Goal: Task Accomplishment & Management: Use online tool/utility

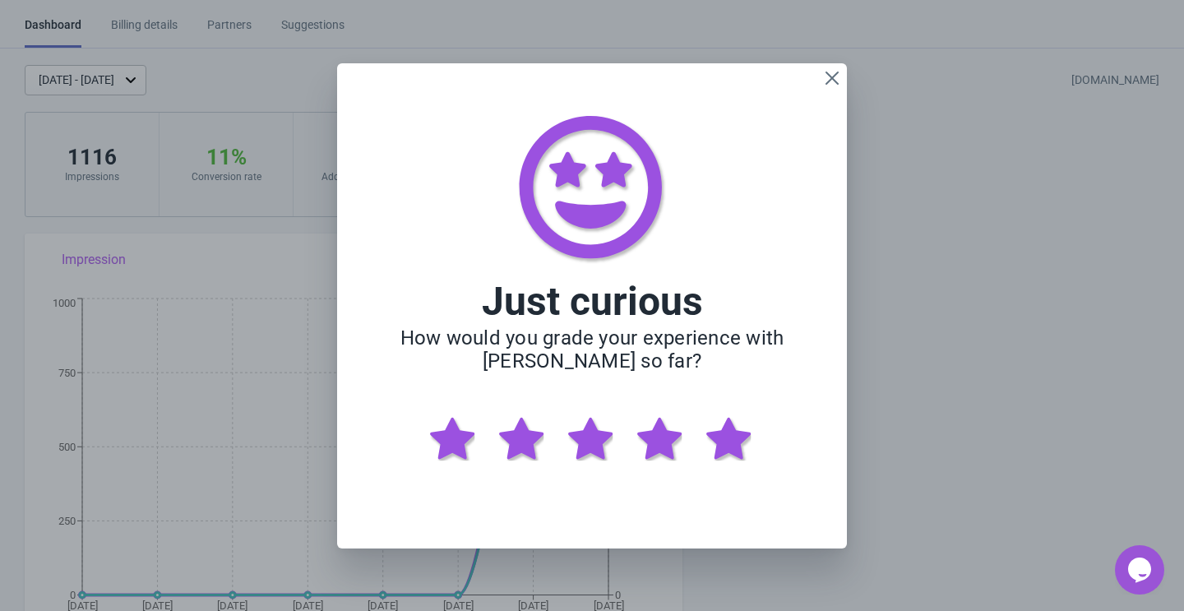
click at [744, 444] on img at bounding box center [729, 439] width 69 height 69
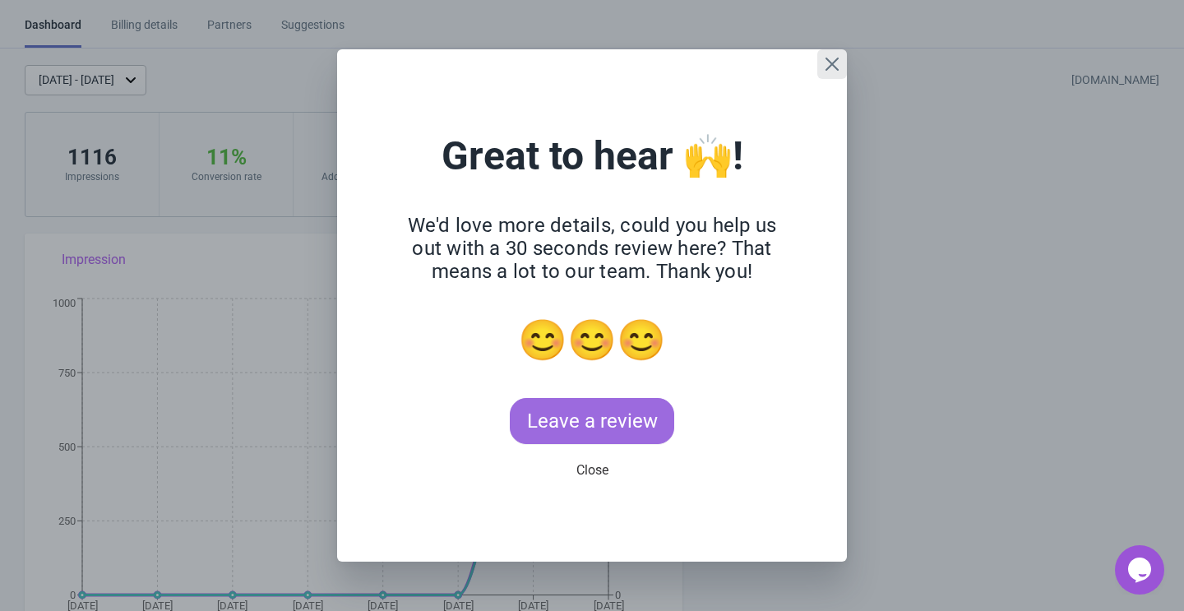
click at [832, 67] on icon "Close" at bounding box center [832, 64] width 16 height 16
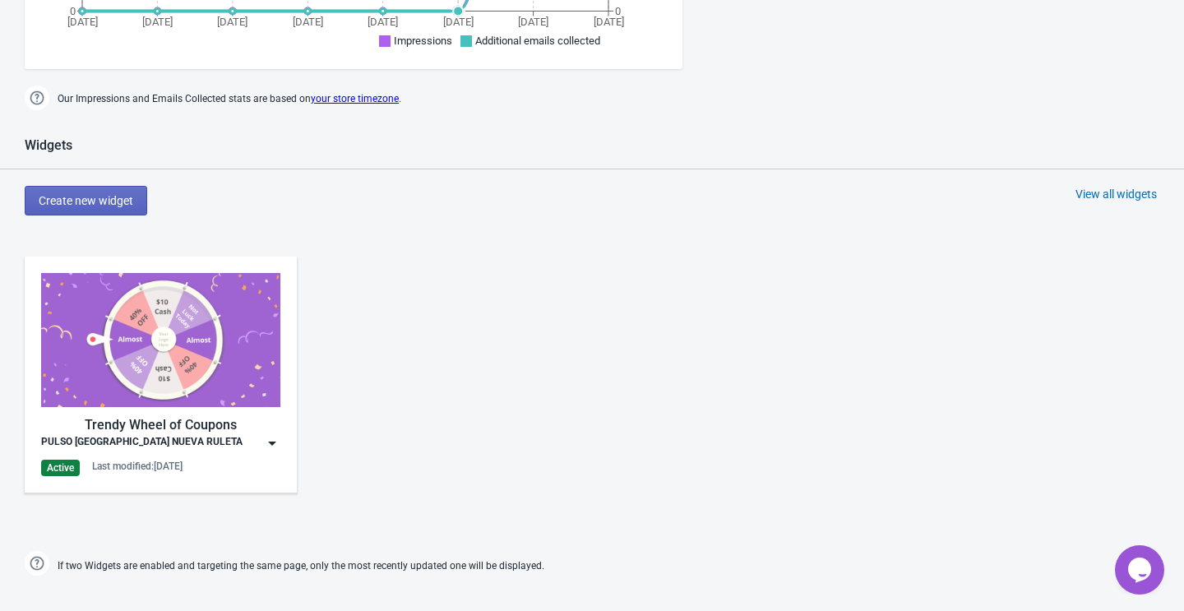
scroll to position [584, 0]
click at [244, 439] on div "PULSO [GEOGRAPHIC_DATA] NUEVA RULETA" at bounding box center [160, 442] width 239 height 16
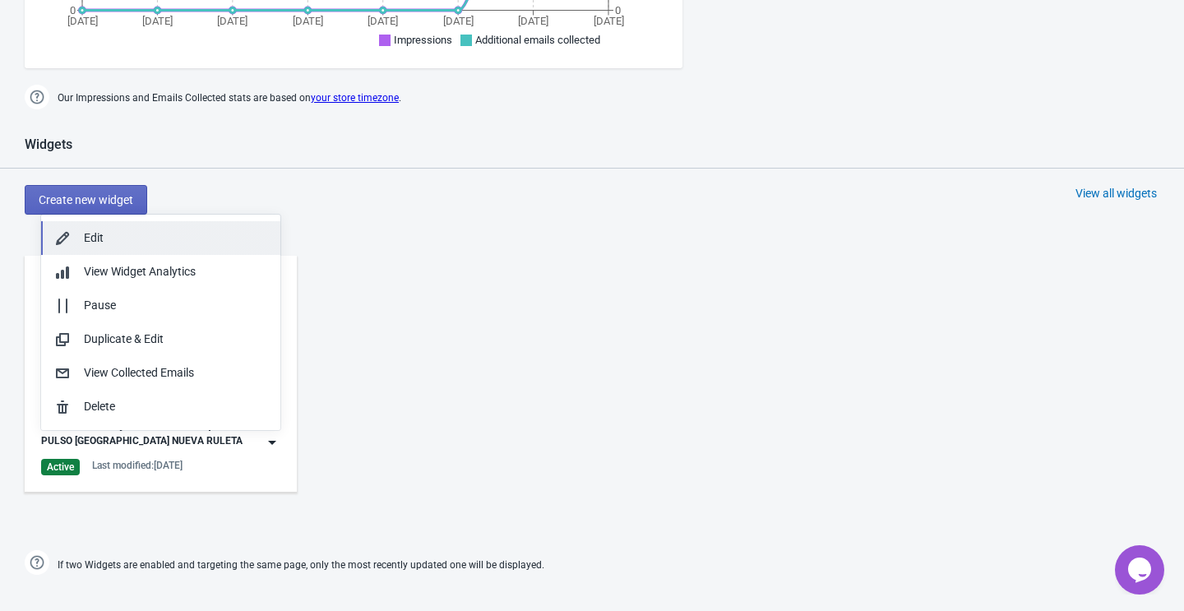
click at [174, 240] on div "Edit" at bounding box center [175, 237] width 183 height 17
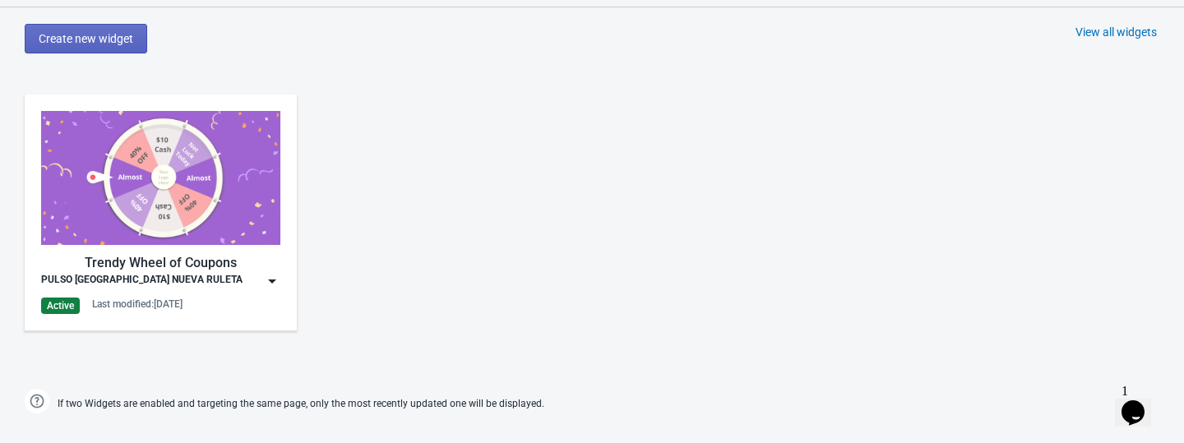
scroll to position [755, 0]
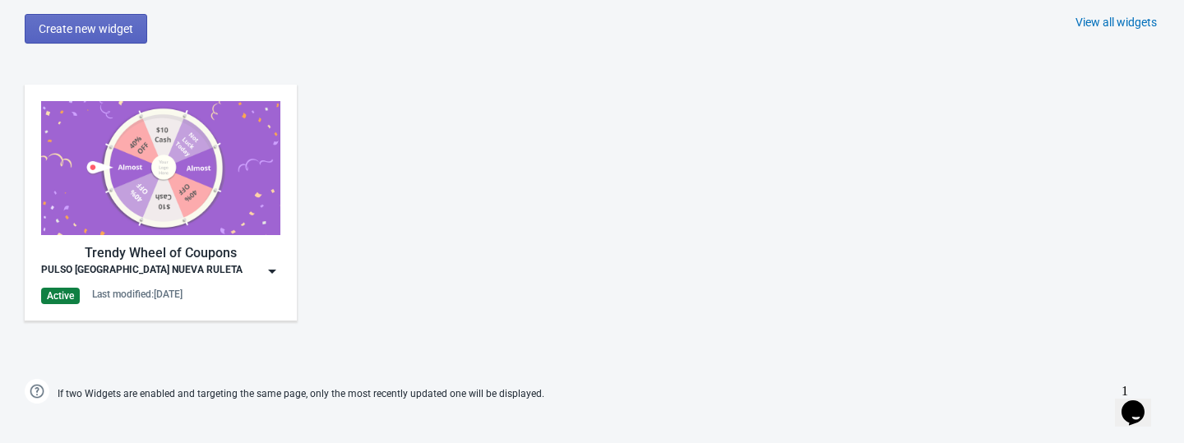
click at [240, 253] on div "Trendy Wheel of Coupons" at bounding box center [160, 253] width 239 height 20
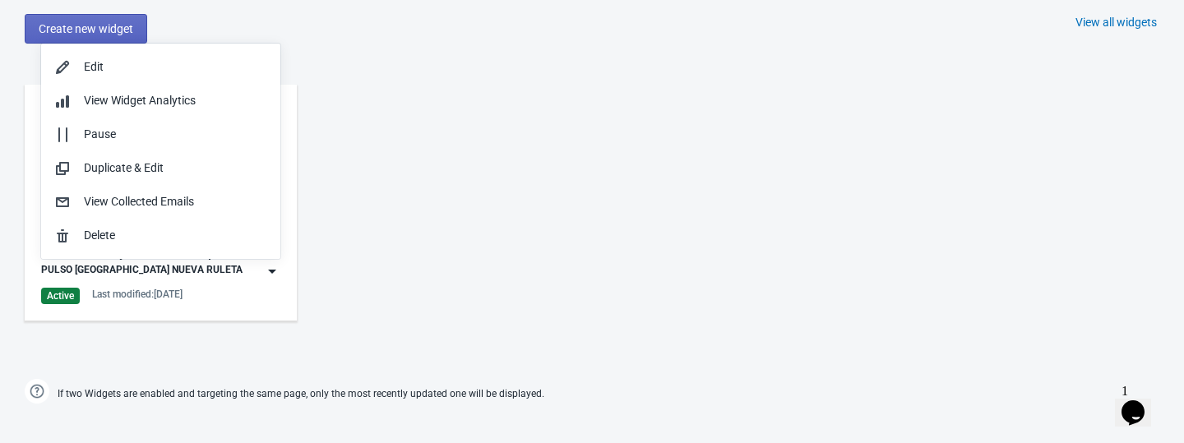
click at [378, 235] on div "Trendy Wheel of Coupons PULSO [GEOGRAPHIC_DATA] NUEVA RULETA Active Last modifi…" at bounding box center [592, 216] width 1184 height 296
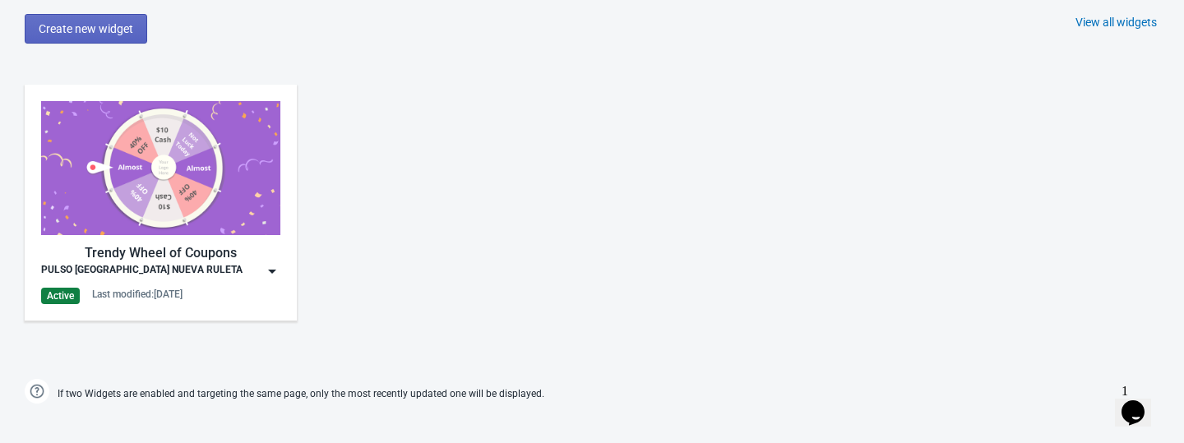
click at [247, 271] on div "PULSO [GEOGRAPHIC_DATA] NUEVA RULETA" at bounding box center [160, 271] width 239 height 16
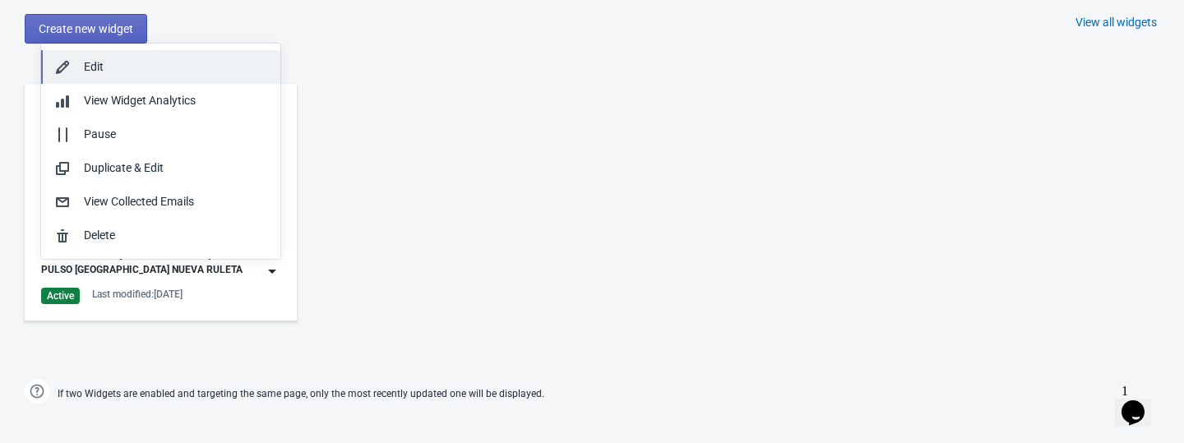
click at [138, 70] on div "Edit" at bounding box center [175, 66] width 183 height 17
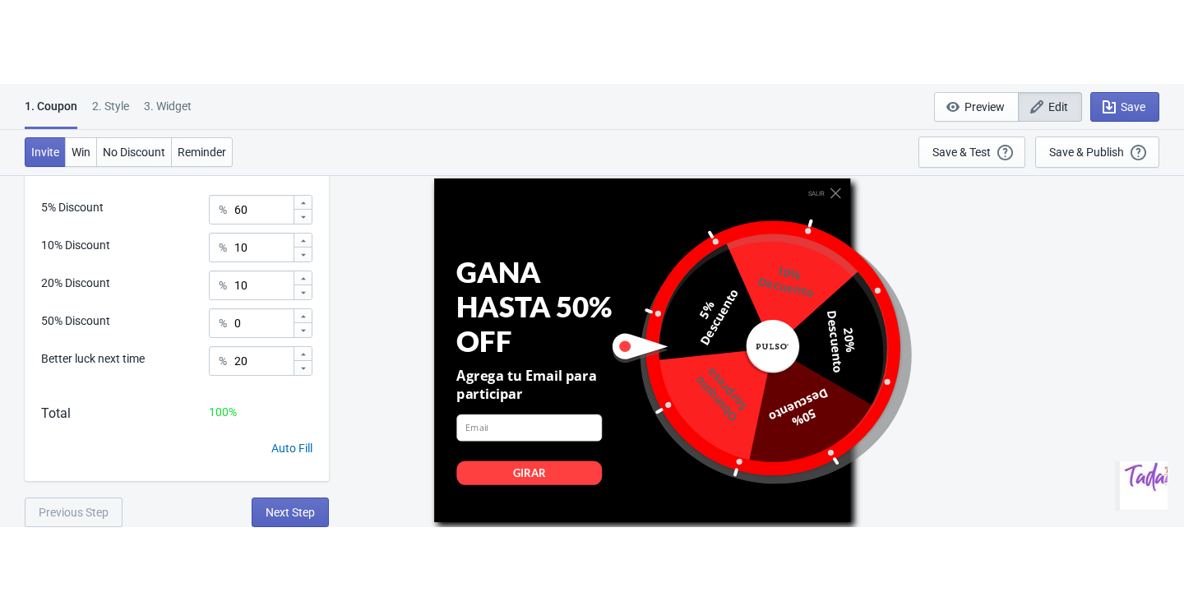
scroll to position [370, 0]
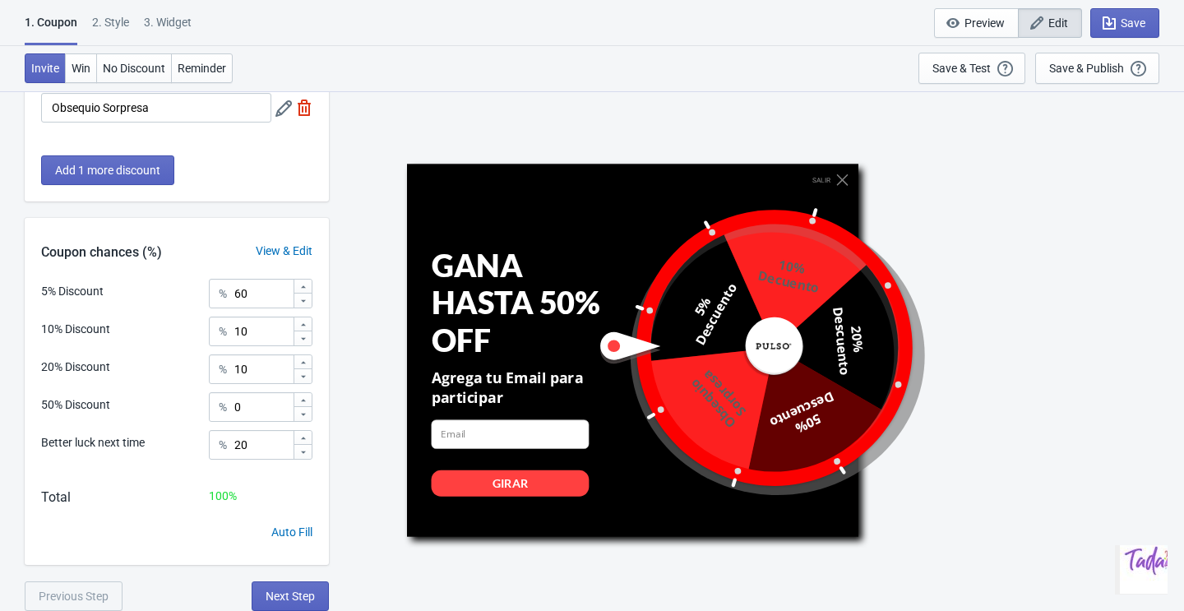
click at [185, 14] on div "3. Widget" at bounding box center [168, 28] width 48 height 29
select select "once"
select select "middle_right"
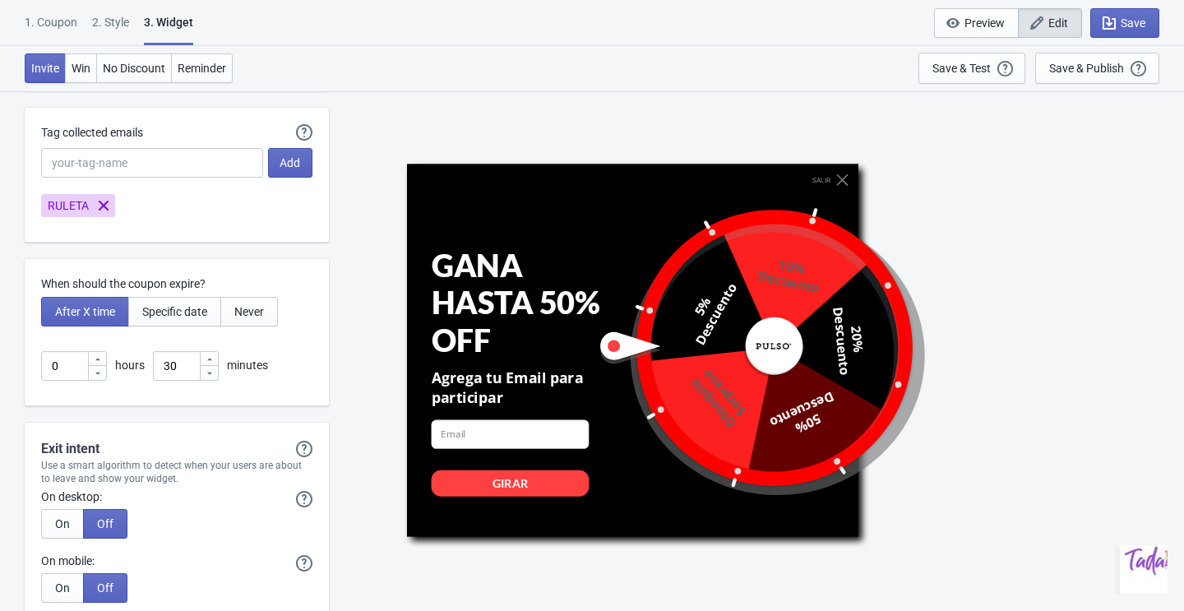
scroll to position [4475, 0]
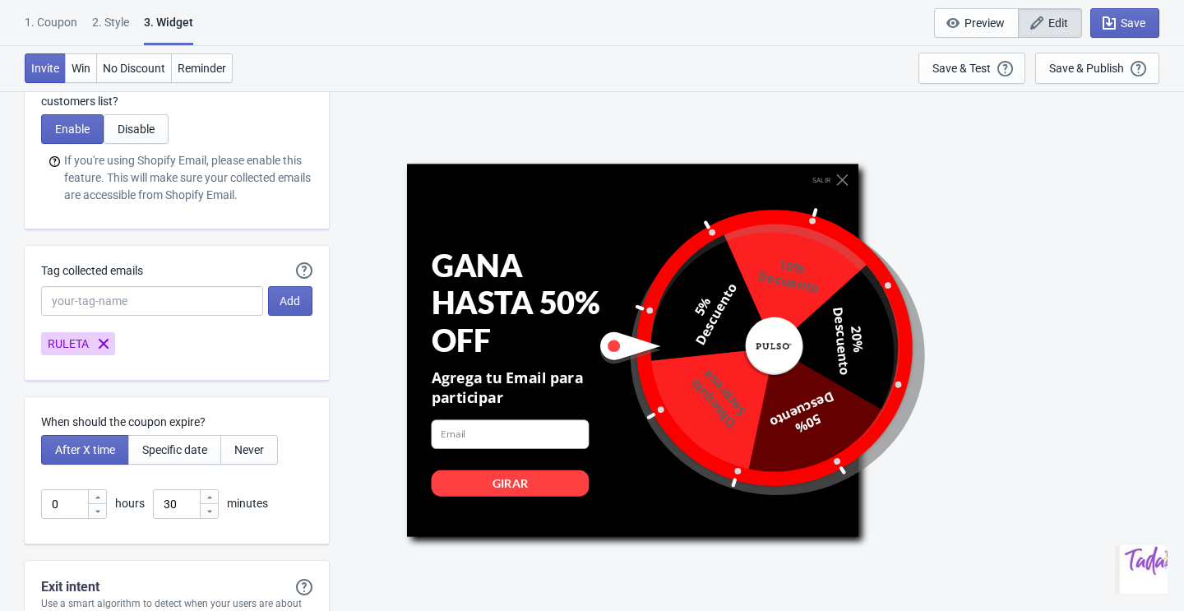
click at [113, 23] on div "2 . Style" at bounding box center [110, 28] width 37 height 29
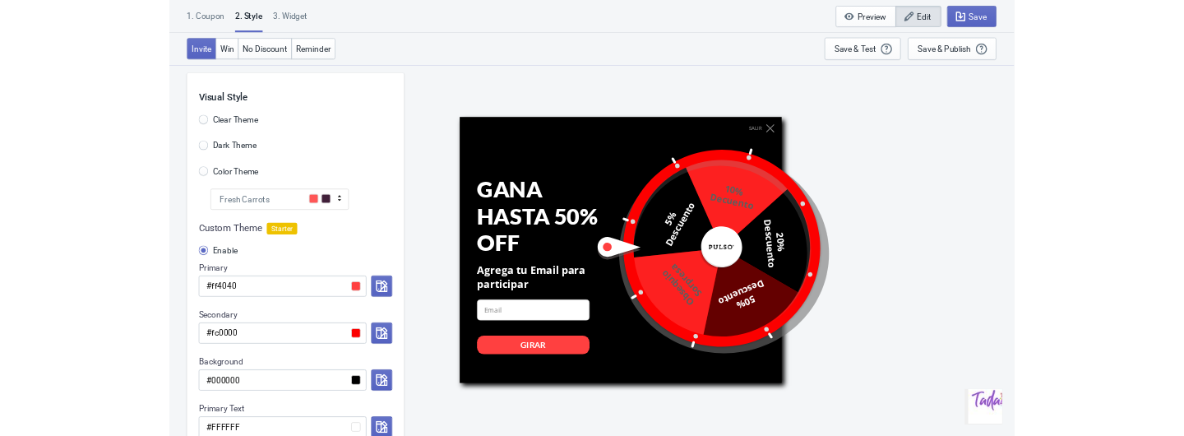
scroll to position [0, 0]
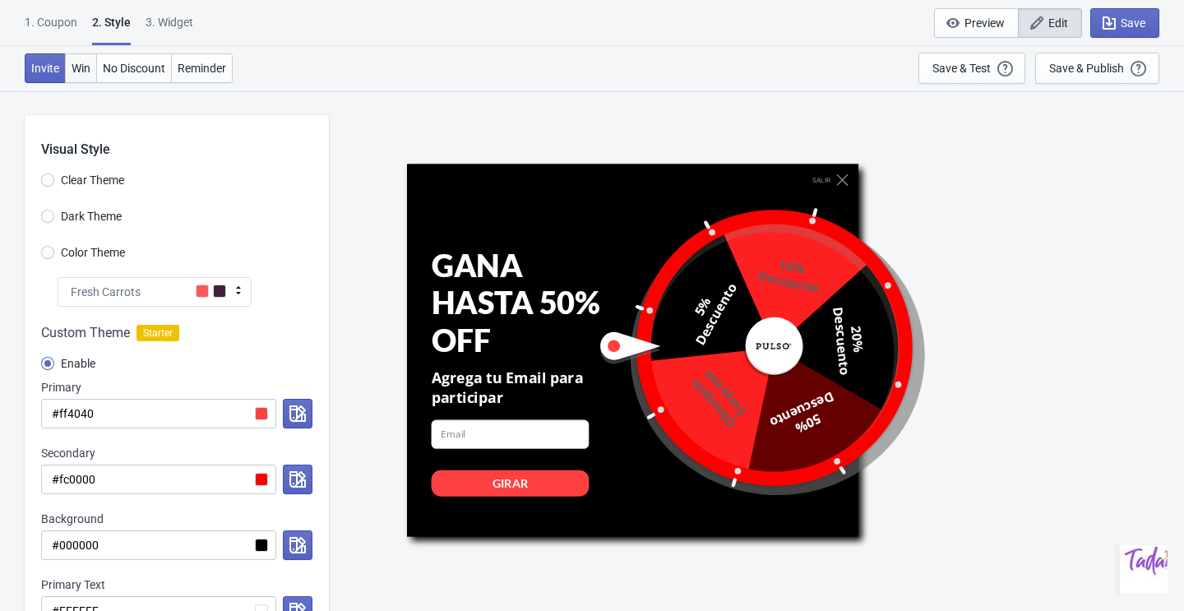
click at [88, 64] on span "Win" at bounding box center [81, 68] width 19 height 13
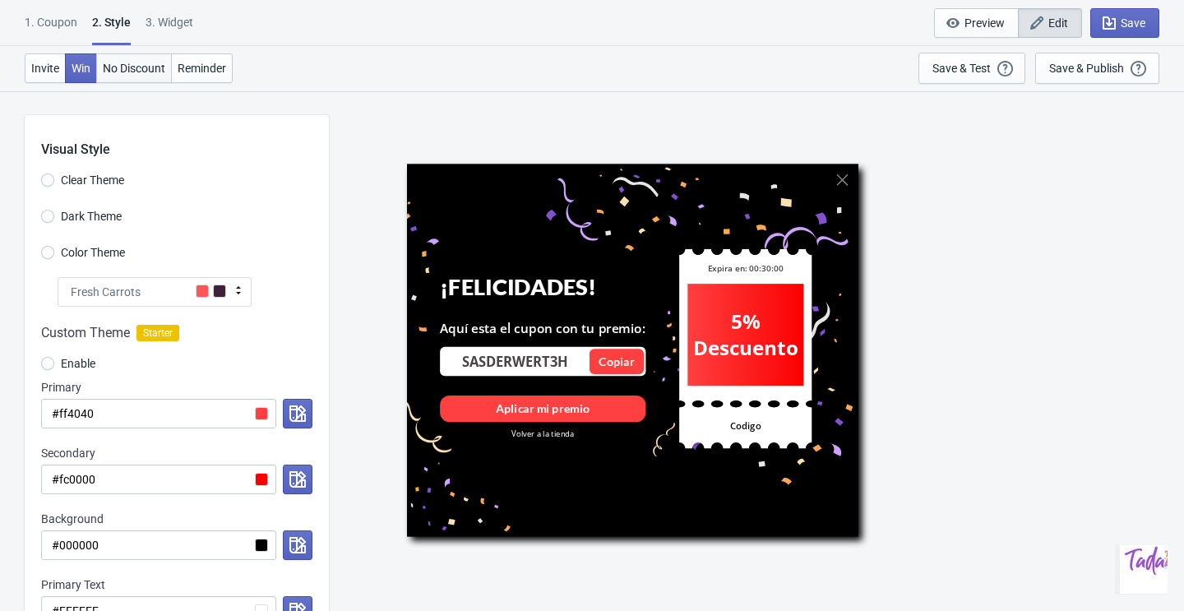
click at [142, 76] on button "No Discount" at bounding box center [134, 68] width 76 height 30
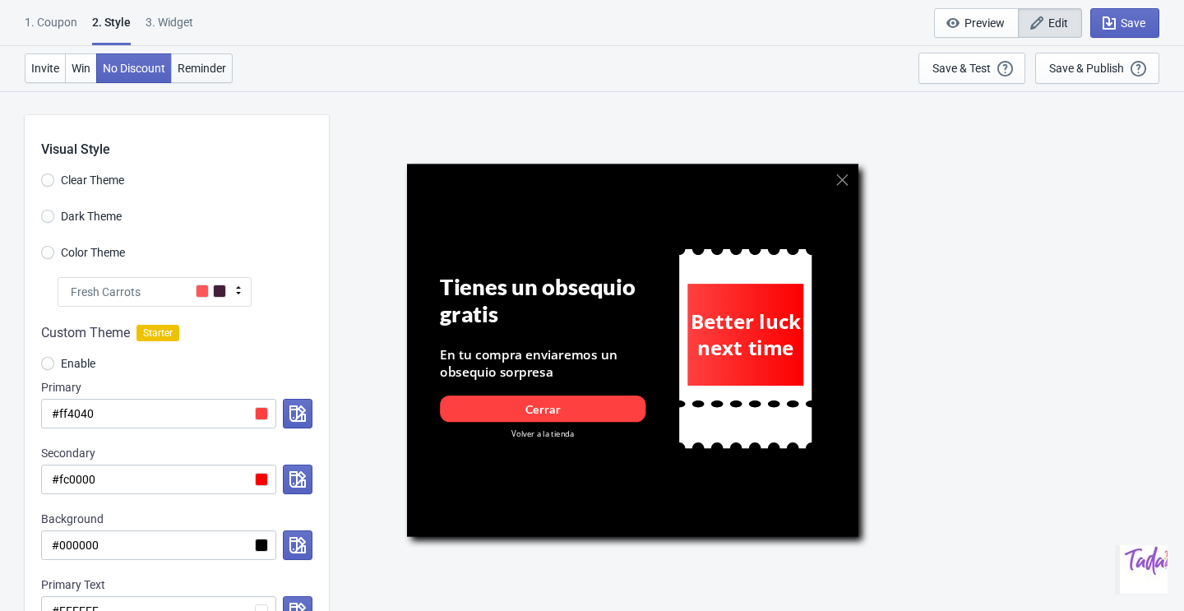
click at [184, 73] on span "Reminder" at bounding box center [202, 68] width 48 height 13
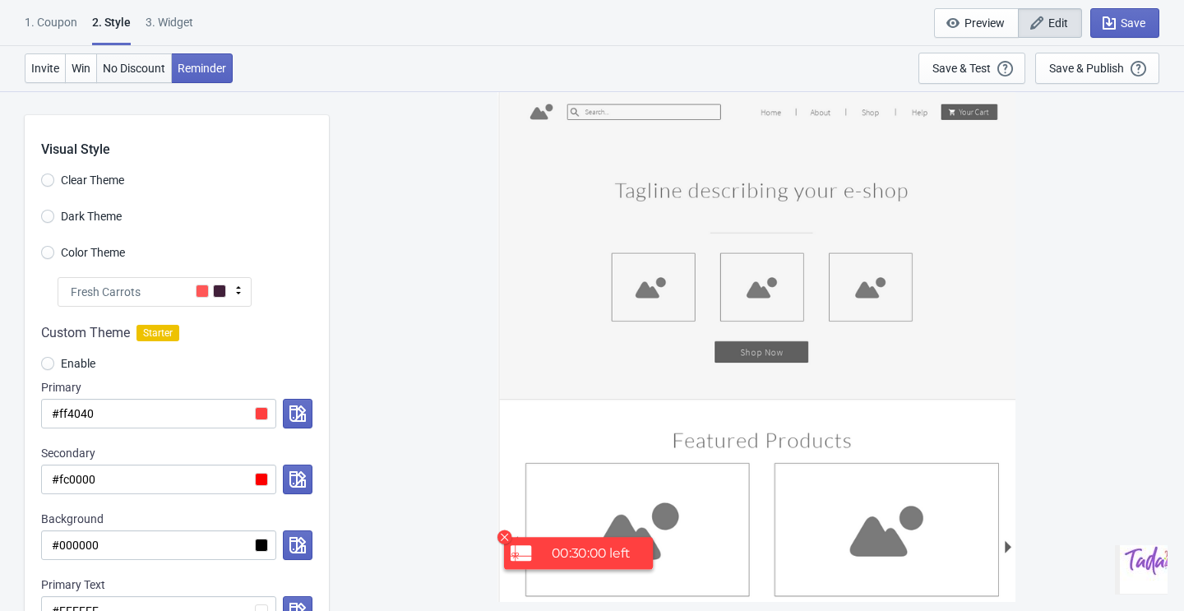
click at [144, 71] on span "No Discount" at bounding box center [134, 68] width 62 height 13
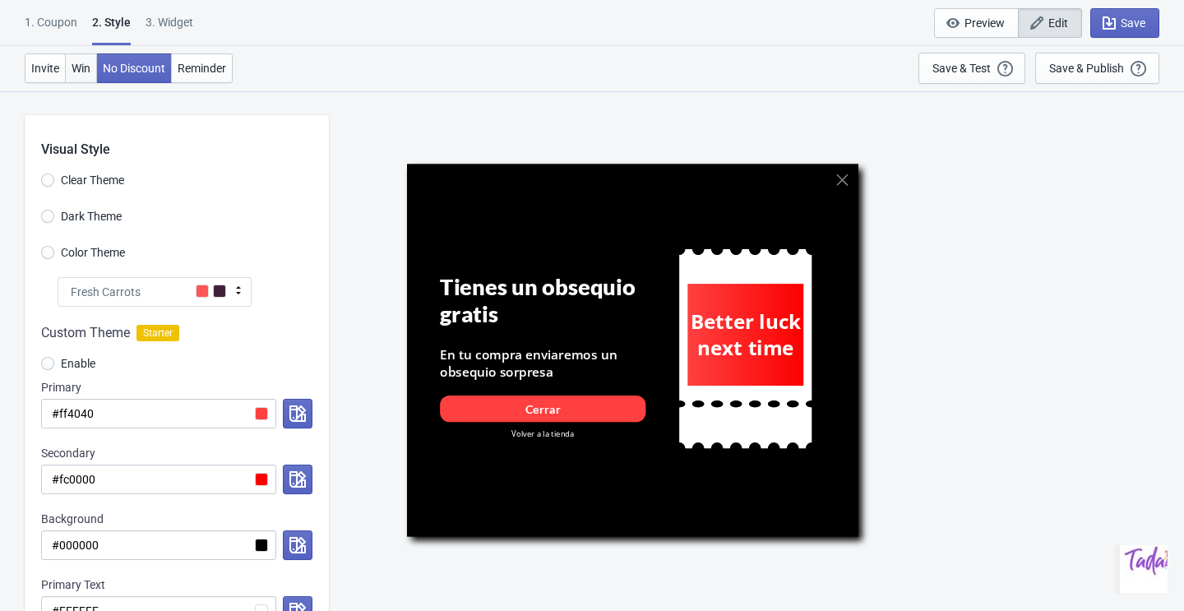
click at [88, 68] on span "Win" at bounding box center [81, 68] width 19 height 13
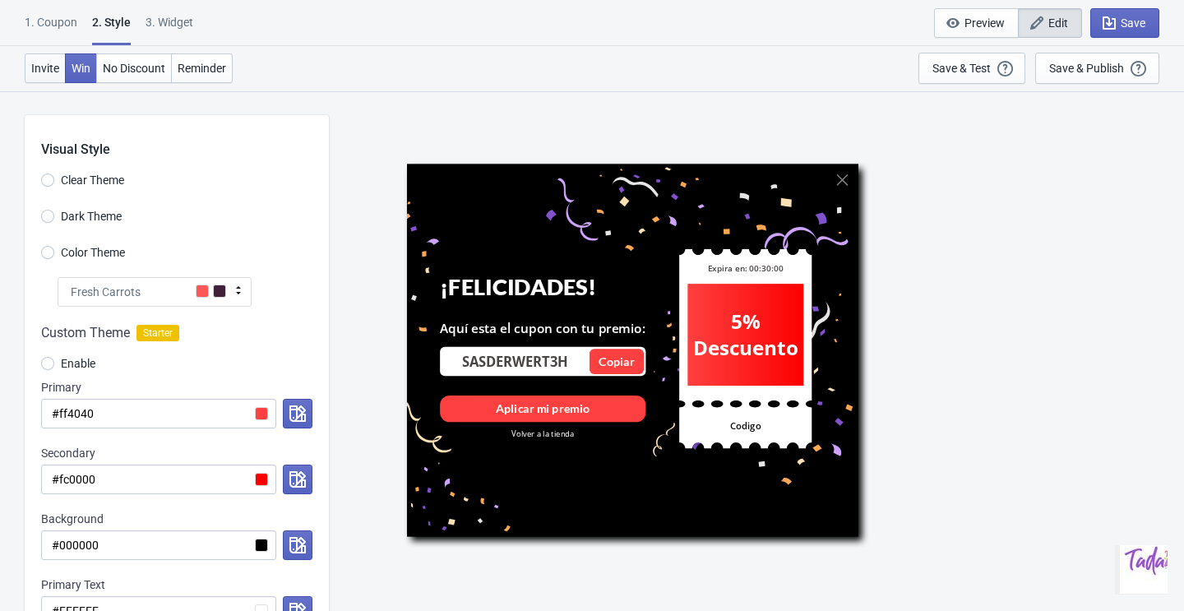
click at [53, 67] on span "Invite" at bounding box center [45, 68] width 28 height 13
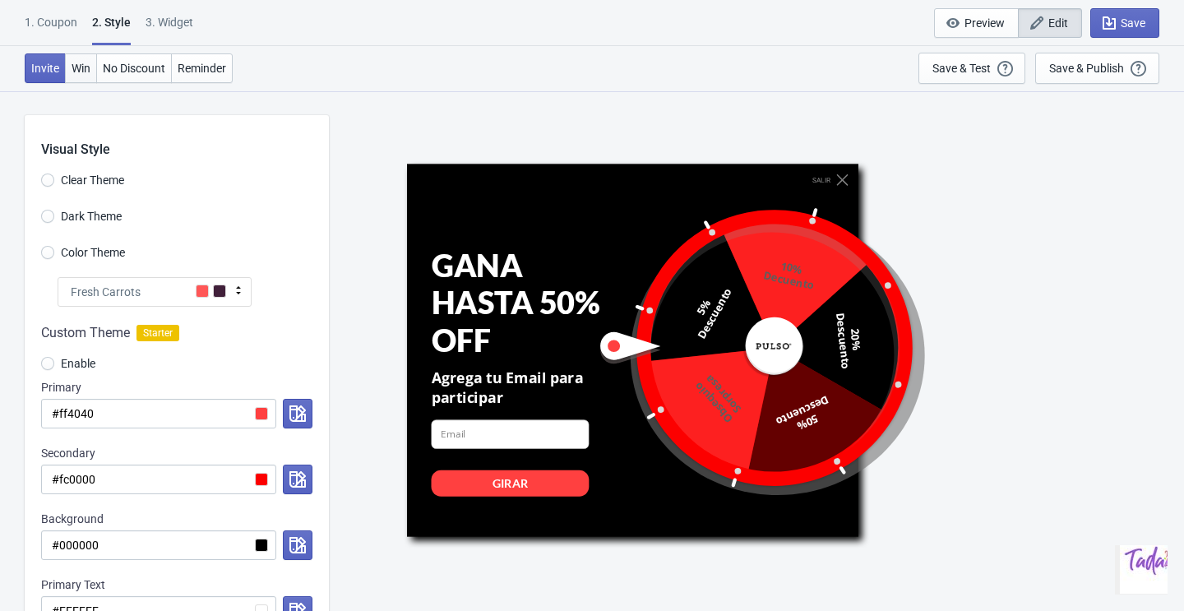
click at [87, 71] on span "Win" at bounding box center [81, 68] width 19 height 13
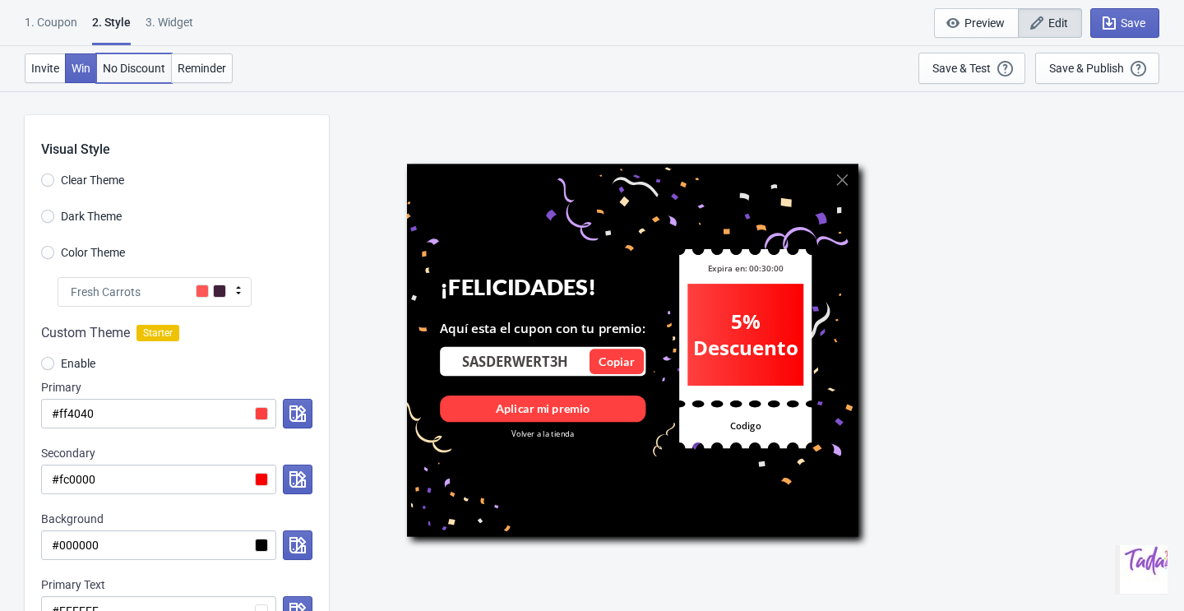
click at [126, 72] on span "No Discount" at bounding box center [134, 68] width 62 height 13
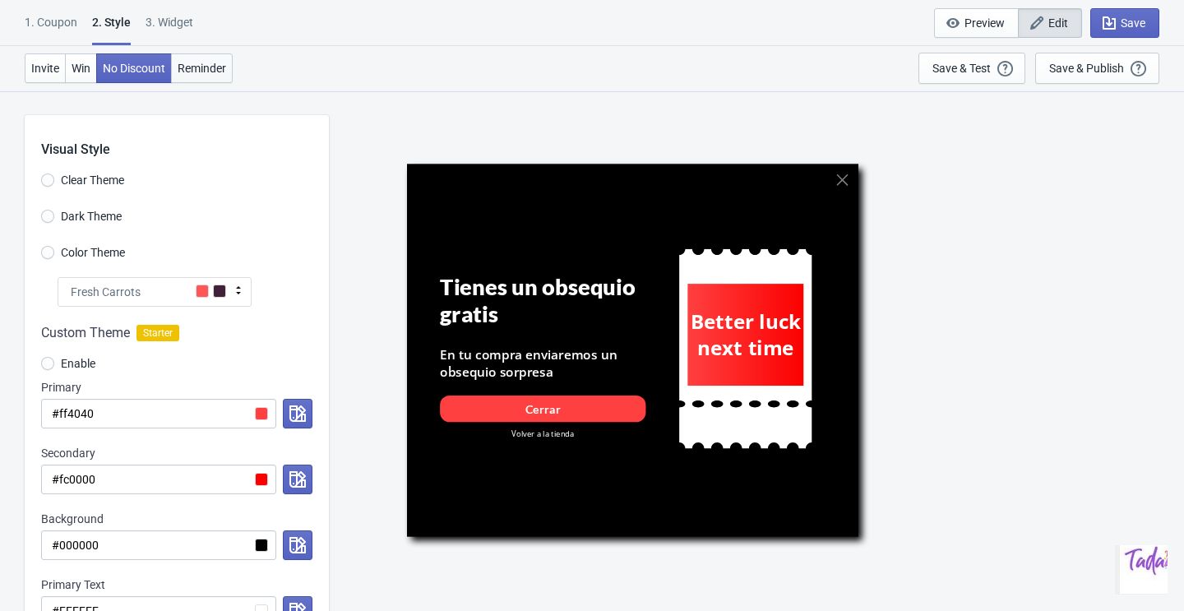
click at [185, 76] on button "Reminder" at bounding box center [202, 68] width 62 height 30
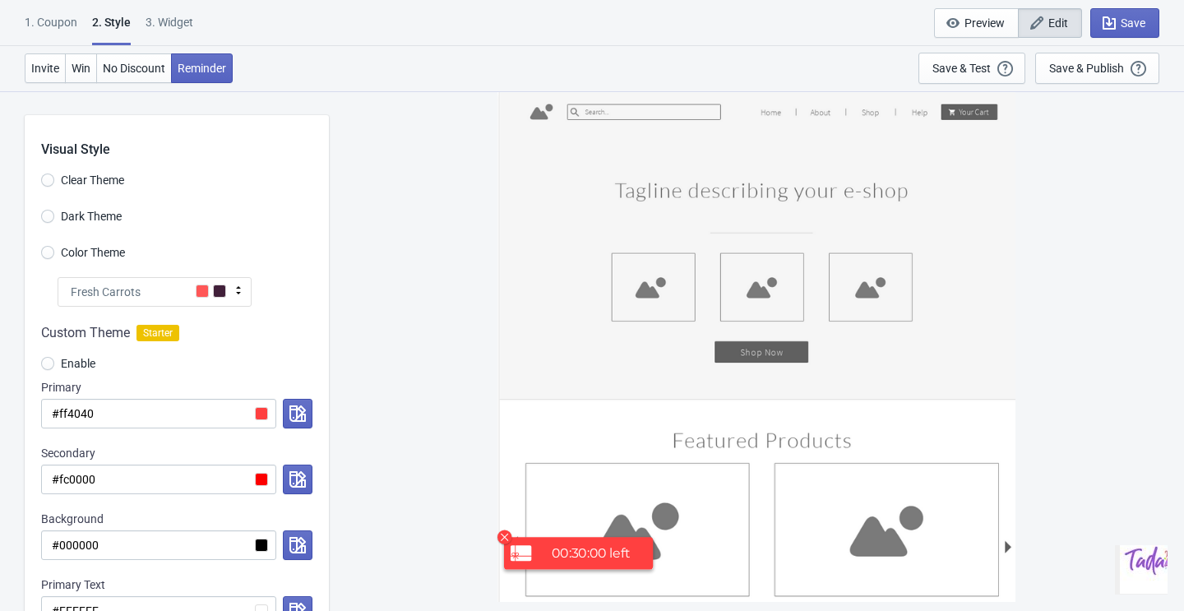
click at [122, 85] on div "Invite Win No Discount Reminder Save & Test Open a Widget Preview of your site …" at bounding box center [592, 68] width 1184 height 45
click at [127, 74] on span "No Discount" at bounding box center [134, 68] width 62 height 13
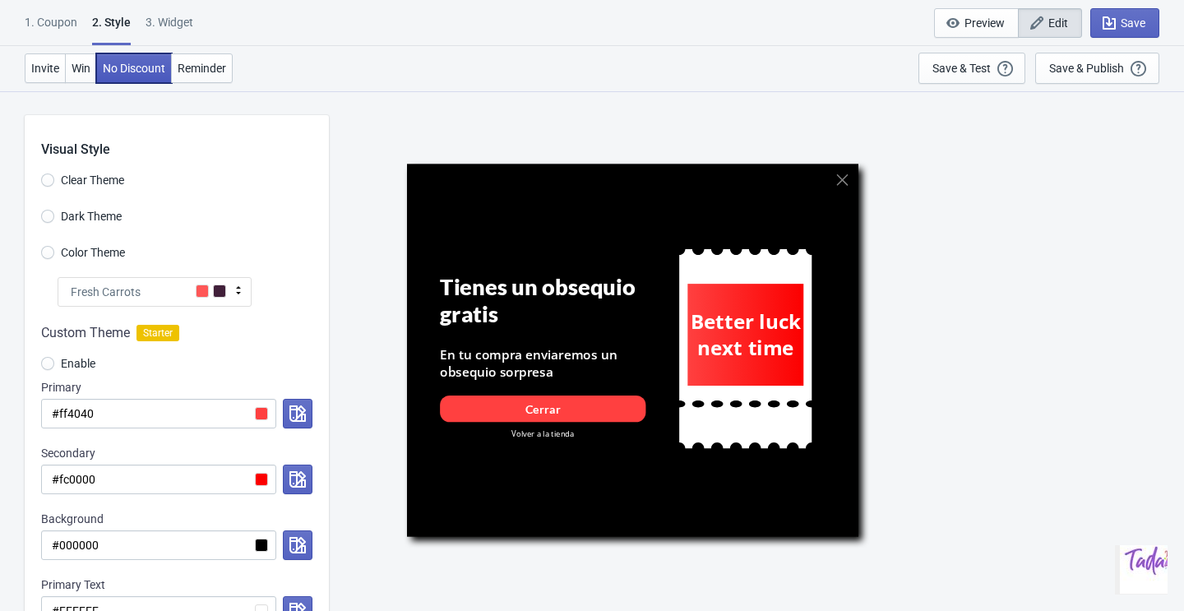
click at [99, 70] on button "No Discount" at bounding box center [134, 68] width 76 height 30
click at [483, 316] on div "Tienes un obsequio gratis" at bounding box center [543, 300] width 206 height 53
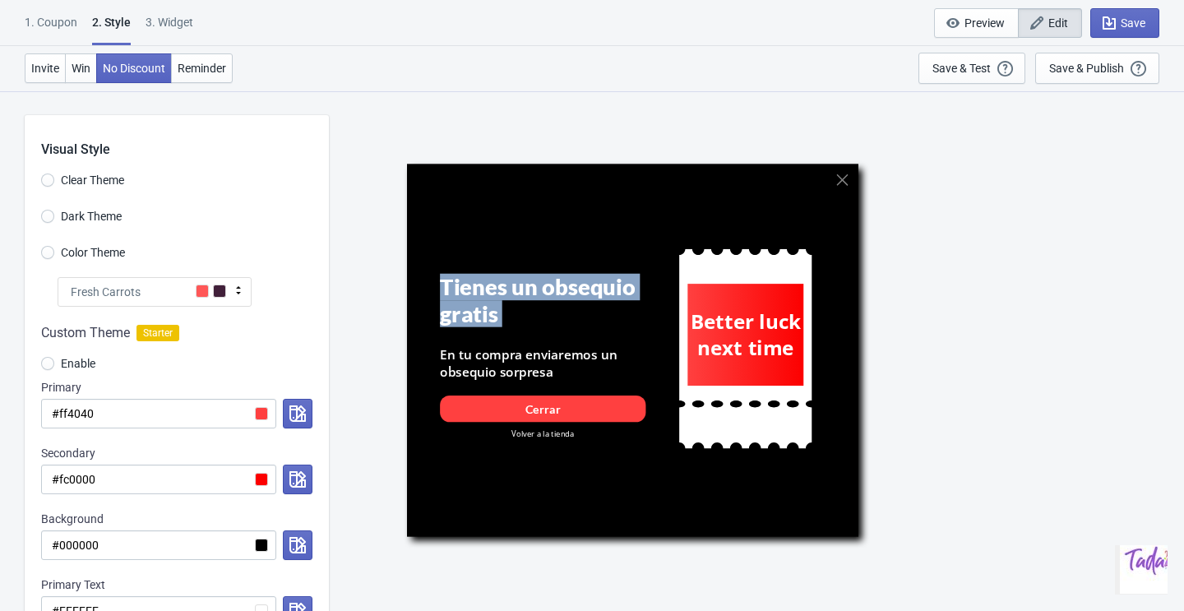
click at [483, 316] on div "Tienes un obsequio gratis" at bounding box center [543, 300] width 206 height 53
click at [663, 232] on div "Better luck next time" at bounding box center [745, 349] width 197 height 351
click at [936, 413] on div "Tienes un obsequio gratis En tu compra enviaremos un obsequio sorpresa Cerrar V…" at bounding box center [756, 350] width 699 height 372
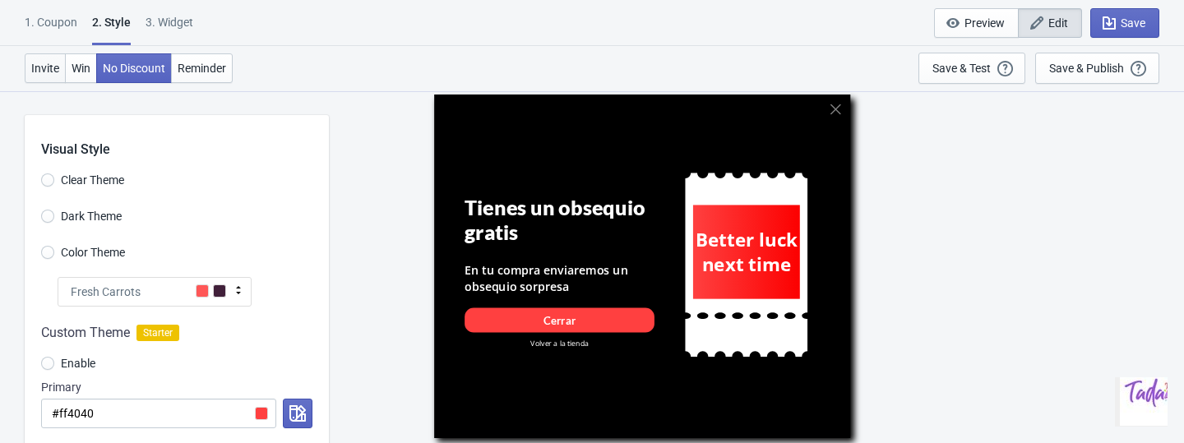
click at [45, 64] on span "Invite" at bounding box center [45, 68] width 28 height 13
radio input "true"
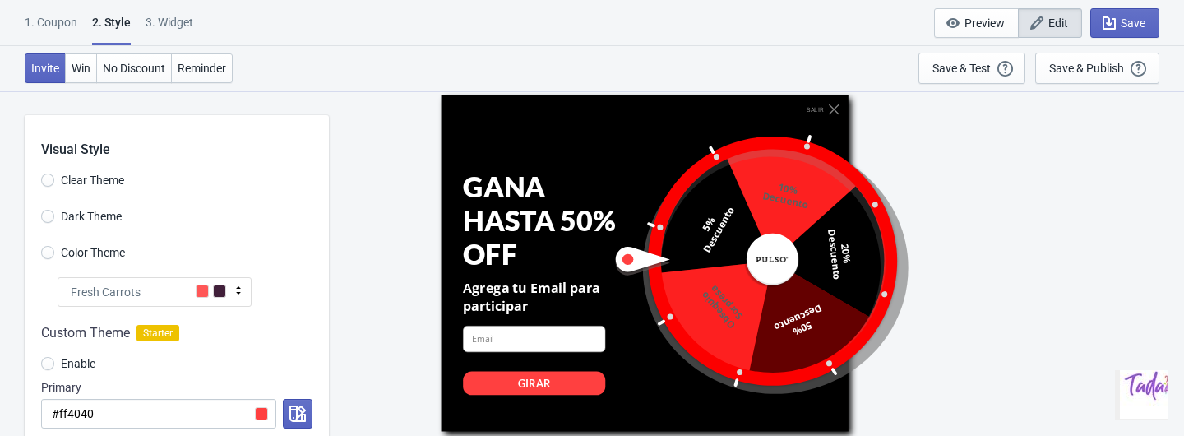
click at [56, 20] on div "1. Coupon" at bounding box center [51, 28] width 53 height 29
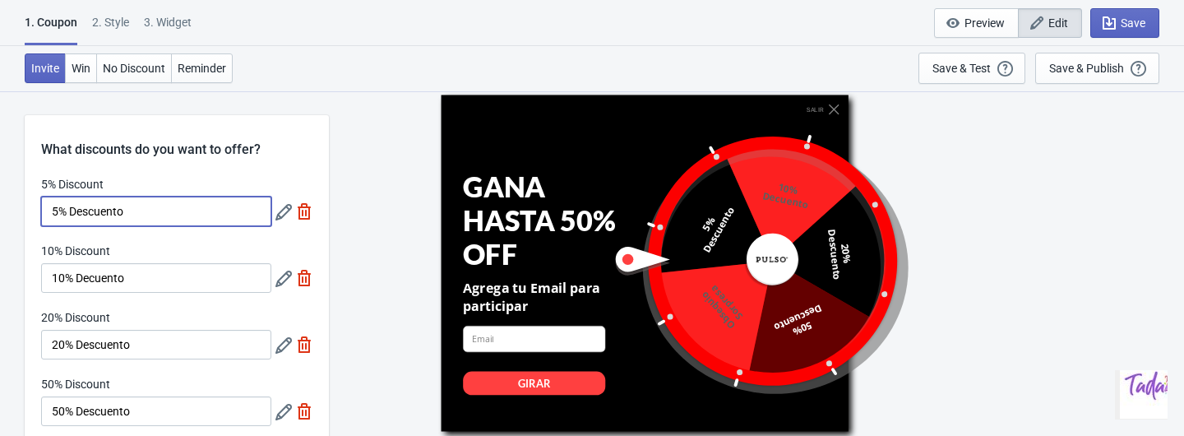
click at [122, 213] on input "5% Descuento" at bounding box center [156, 211] width 230 height 30
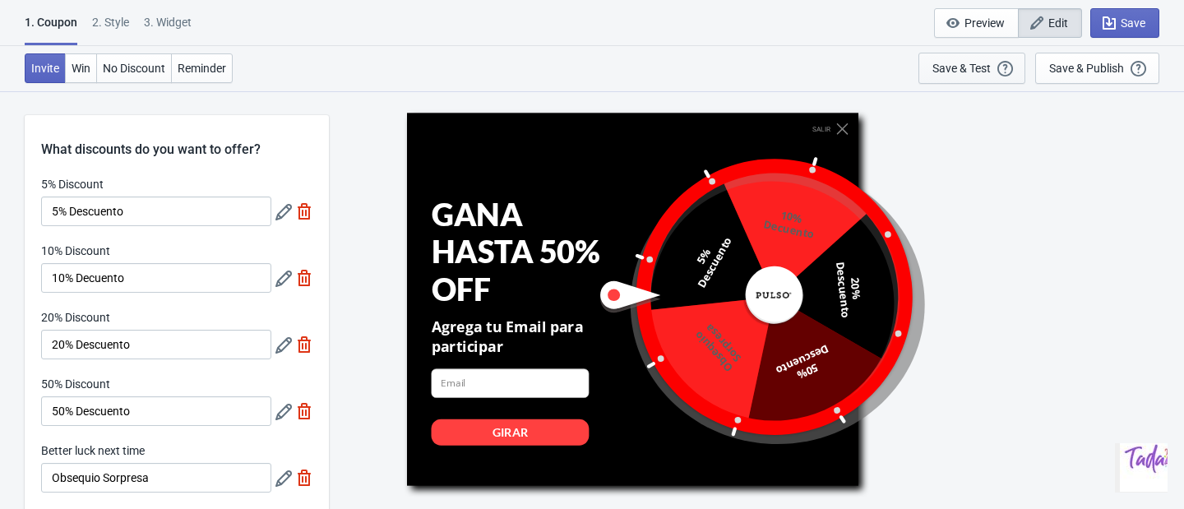
click at [977, 67] on div "Save & Test" at bounding box center [961, 68] width 58 height 13
